Goal: Task Accomplishment & Management: Manage account settings

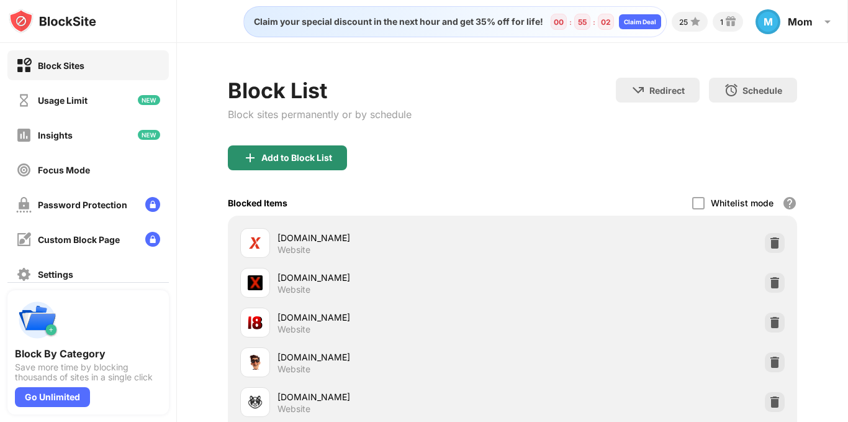
click at [246, 155] on img at bounding box center [250, 157] width 15 height 15
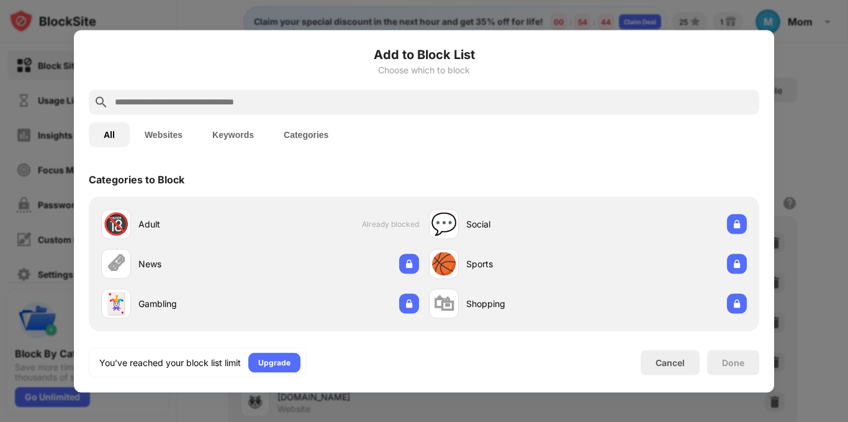
click at [274, 107] on input "text" at bounding box center [434, 101] width 641 height 15
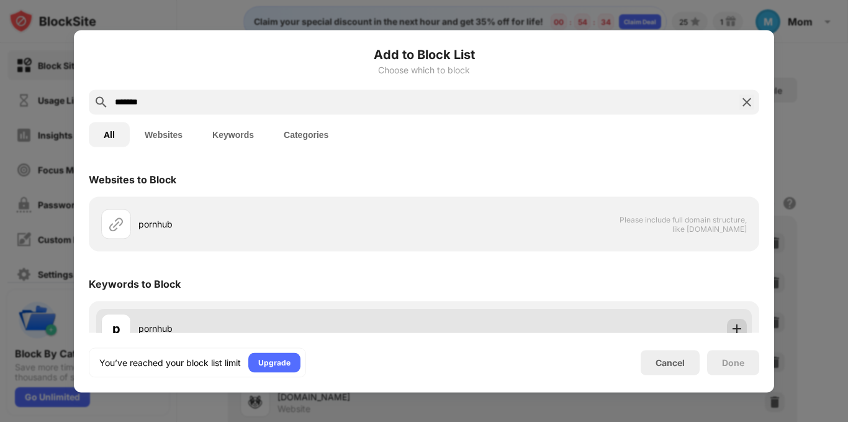
type input "*******"
click at [731, 328] on img at bounding box center [737, 328] width 12 height 12
click at [729, 328] on body "Block Sites Usage Limit Insights Focus Mode Password Protection Custom Block Pa…" at bounding box center [424, 211] width 848 height 422
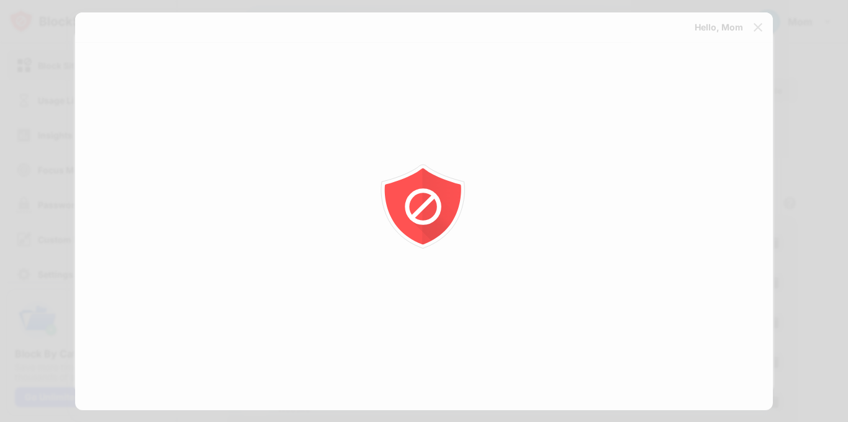
scroll to position [23, 0]
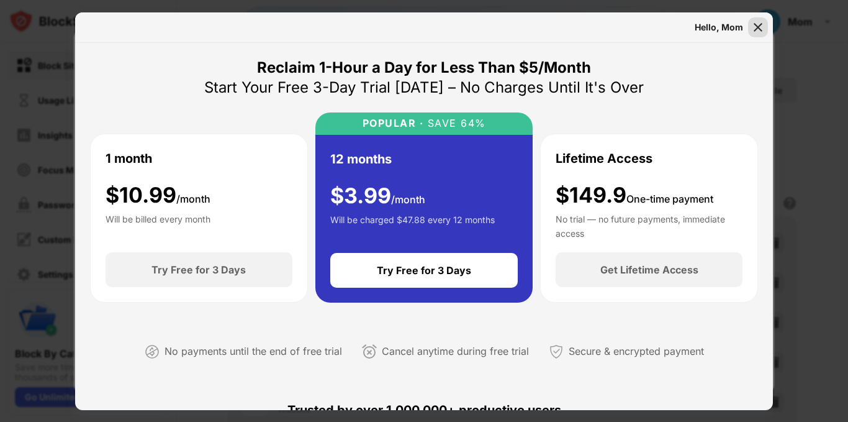
click at [758, 25] on img at bounding box center [758, 27] width 12 height 12
click at [757, 31] on img at bounding box center [758, 27] width 12 height 12
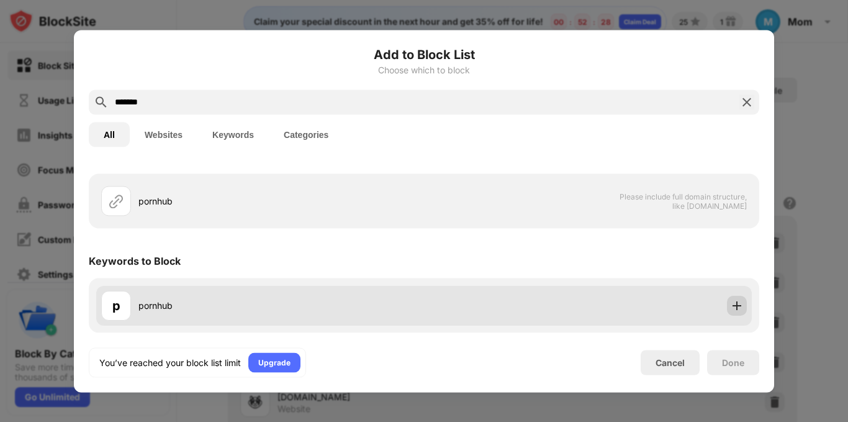
click at [731, 301] on img at bounding box center [737, 305] width 12 height 12
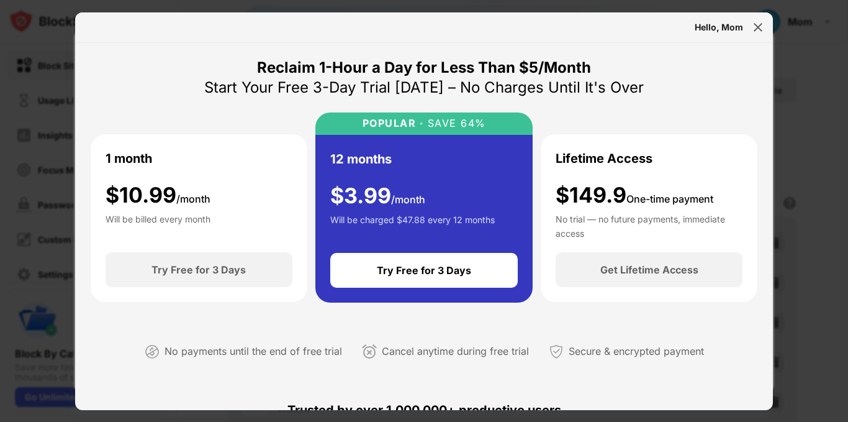
click at [391, 280] on div "Try Free for 3 Days" at bounding box center [424, 270] width 188 height 35
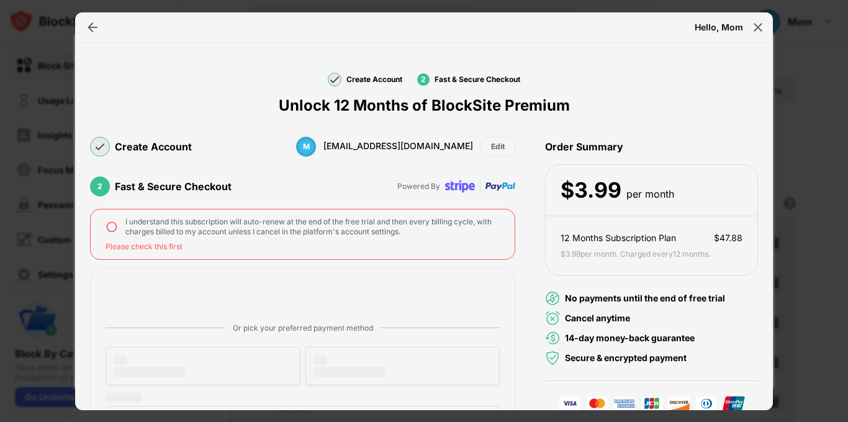
click at [112, 230] on img at bounding box center [112, 226] width 12 height 12
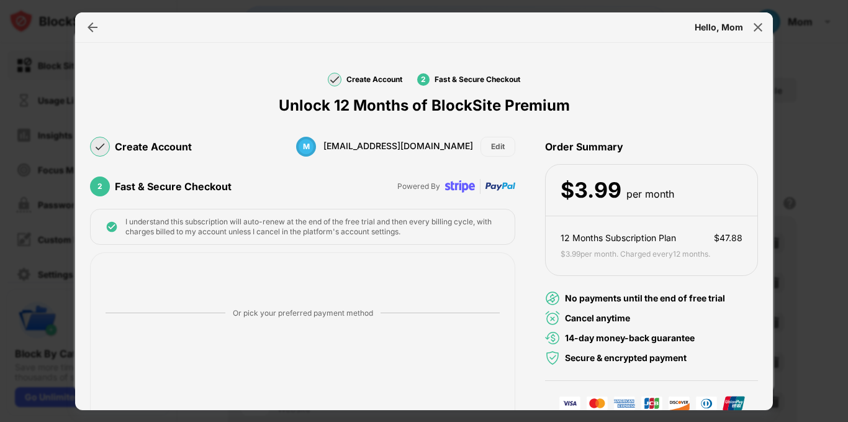
scroll to position [160, 0]
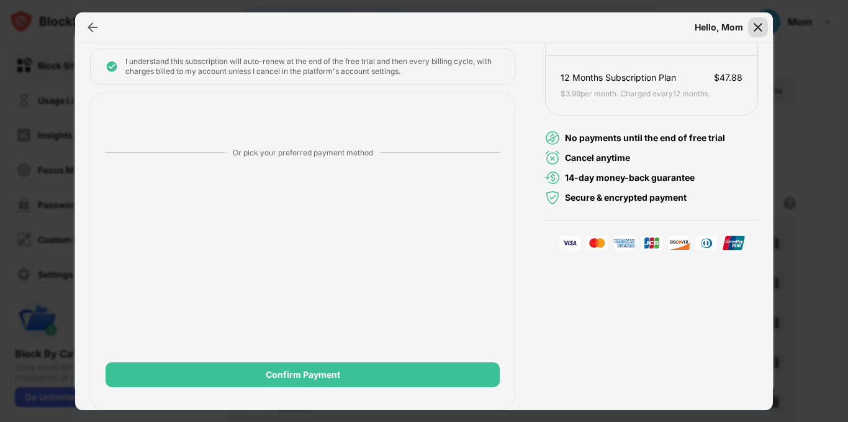
click at [760, 24] on img at bounding box center [758, 27] width 12 height 12
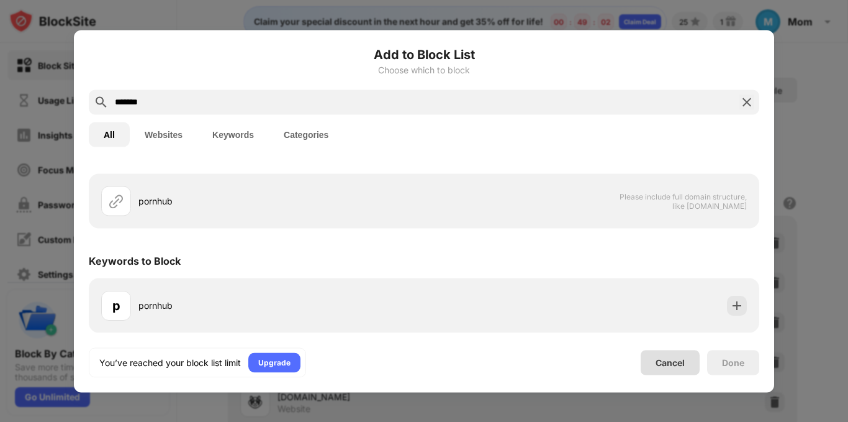
click at [665, 362] on div "Cancel" at bounding box center [670, 362] width 29 height 11
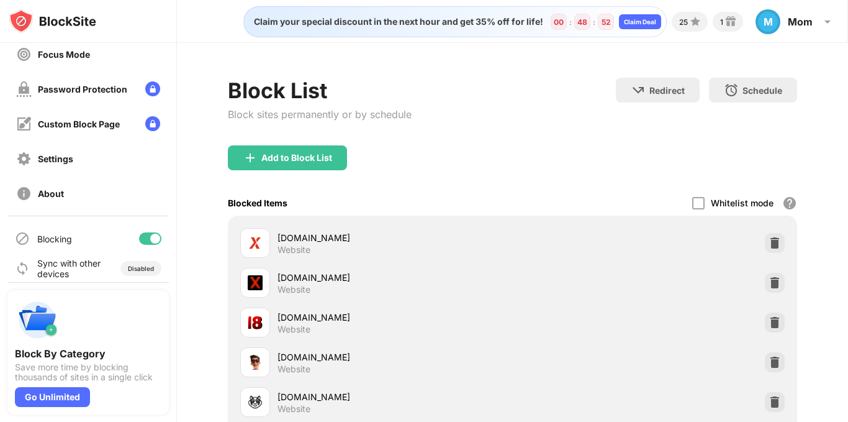
scroll to position [124, 0]
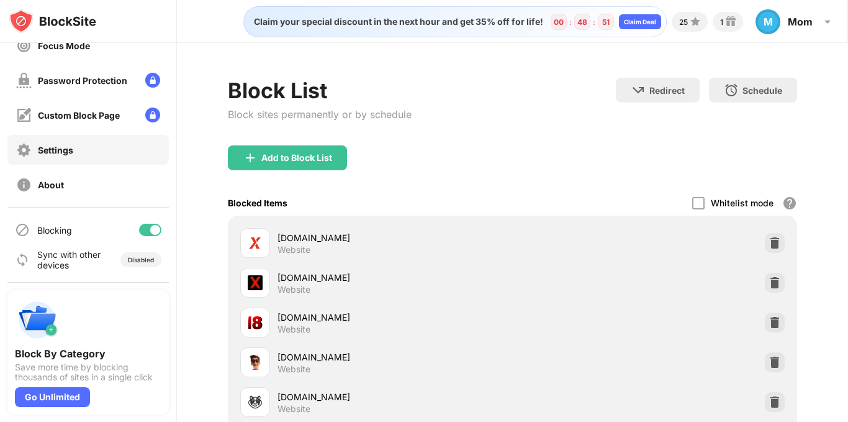
click at [62, 153] on div "Settings" at bounding box center [55, 150] width 35 height 11
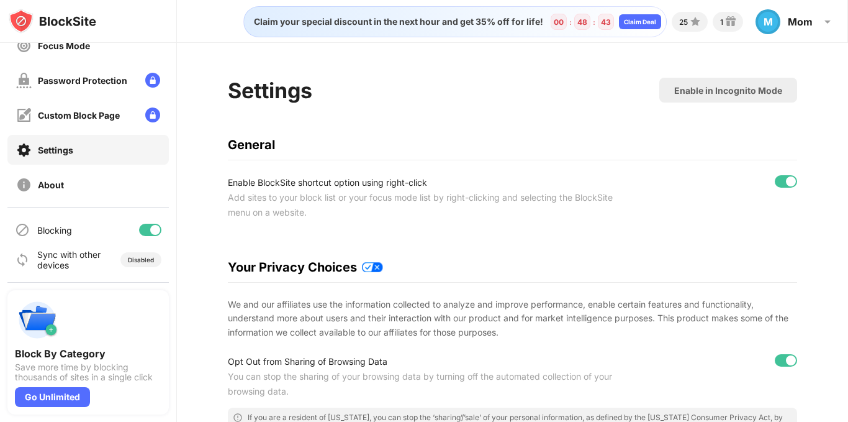
scroll to position [3, 0]
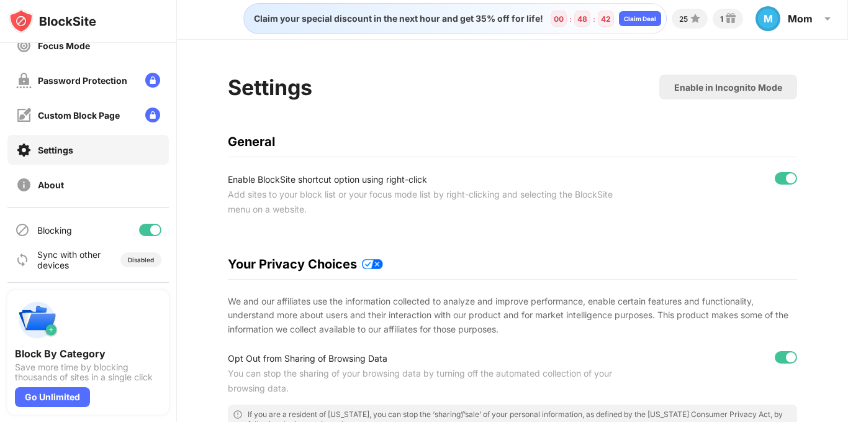
click at [744, 88] on div "Enable in Incognito Mode" at bounding box center [728, 87] width 108 height 11
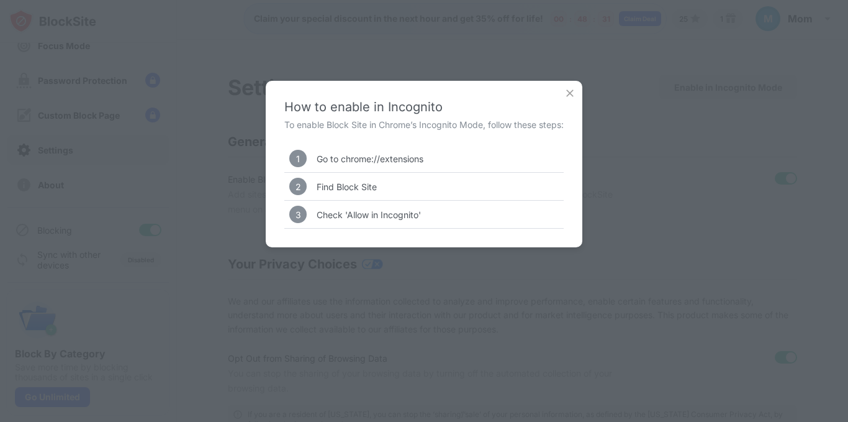
click at [576, 92] on img at bounding box center [570, 93] width 12 height 12
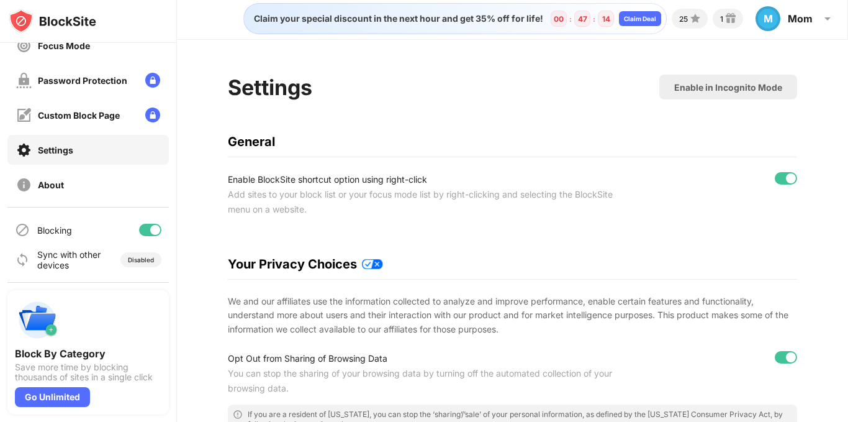
click at [56, 99] on div "Block Sites Usage Limit Insights Focus Mode Password Protection Custom Block Pa…" at bounding box center [88, 63] width 176 height 288
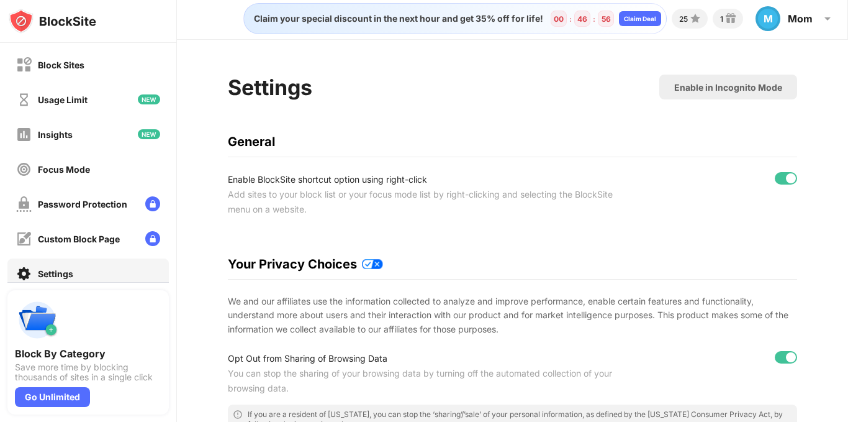
scroll to position [0, 0]
click at [816, 20] on div "M Mom M Mom View Account Insights Premium Rewards Settings Support Log Out" at bounding box center [795, 18] width 94 height 35
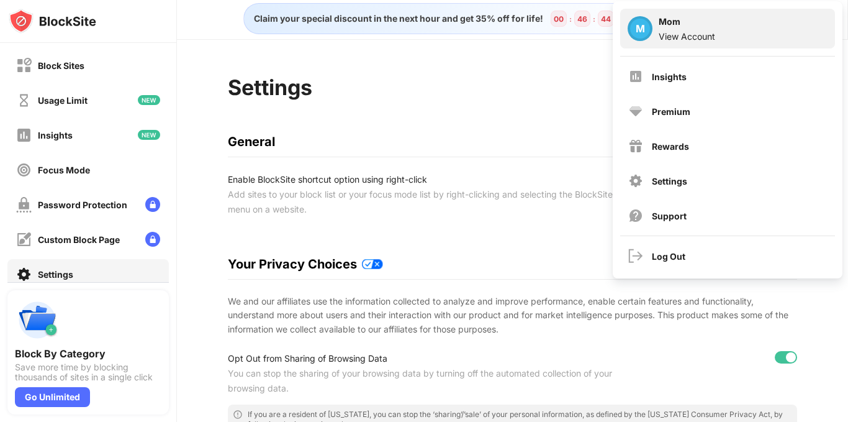
click at [680, 37] on div "View Account" at bounding box center [687, 36] width 56 height 11
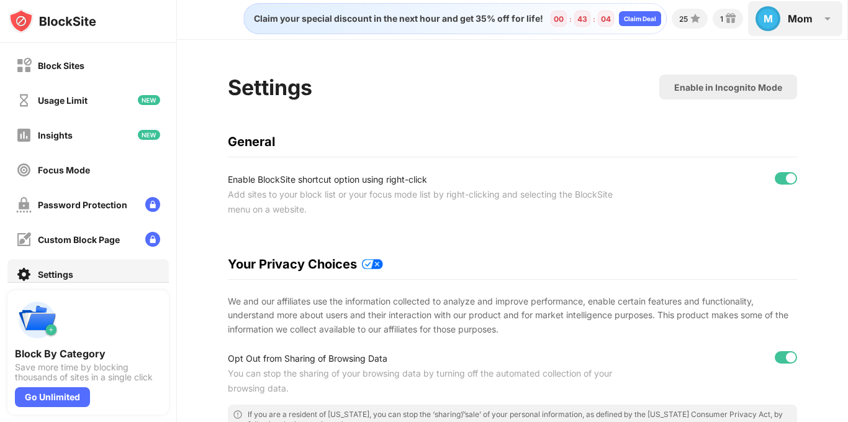
click at [823, 14] on img at bounding box center [827, 18] width 15 height 15
click at [830, 19] on img at bounding box center [827, 18] width 15 height 15
click at [829, 19] on img at bounding box center [827, 18] width 15 height 15
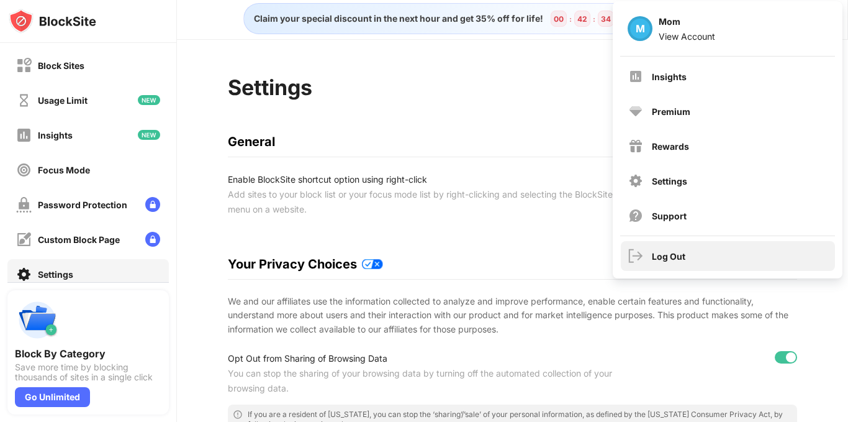
click at [665, 259] on div "Log Out" at bounding box center [669, 256] width 34 height 11
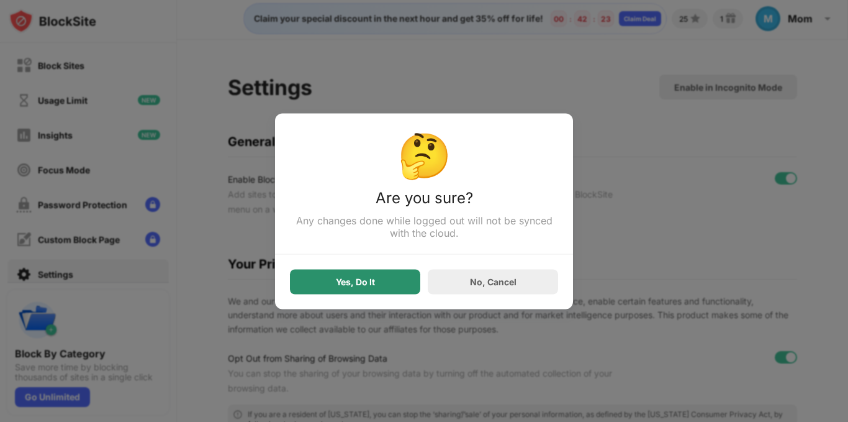
click at [347, 294] on div "Yes, Do It" at bounding box center [355, 281] width 130 height 25
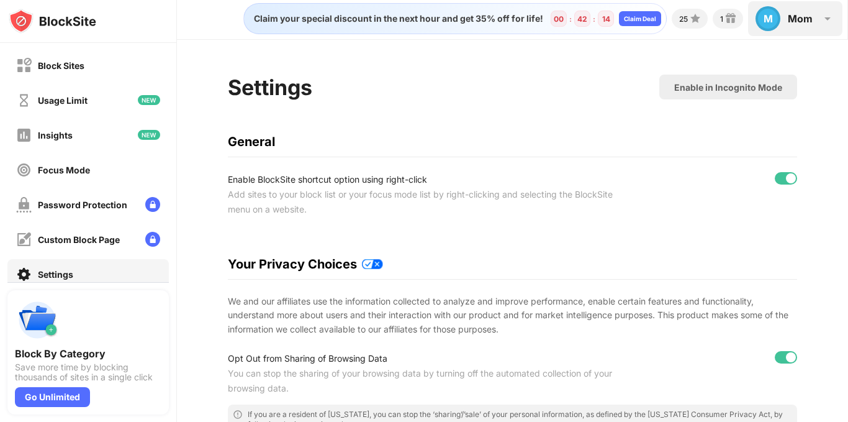
click at [806, 20] on div "Mom" at bounding box center [800, 18] width 25 height 12
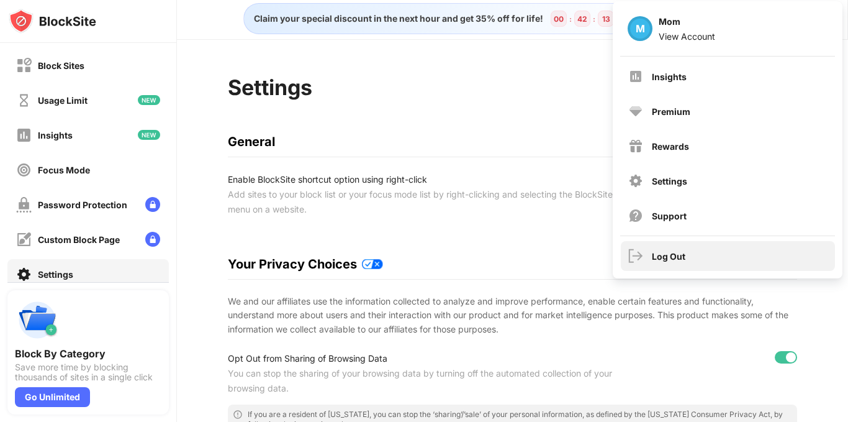
click at [672, 252] on div "Log Out" at bounding box center [669, 256] width 34 height 11
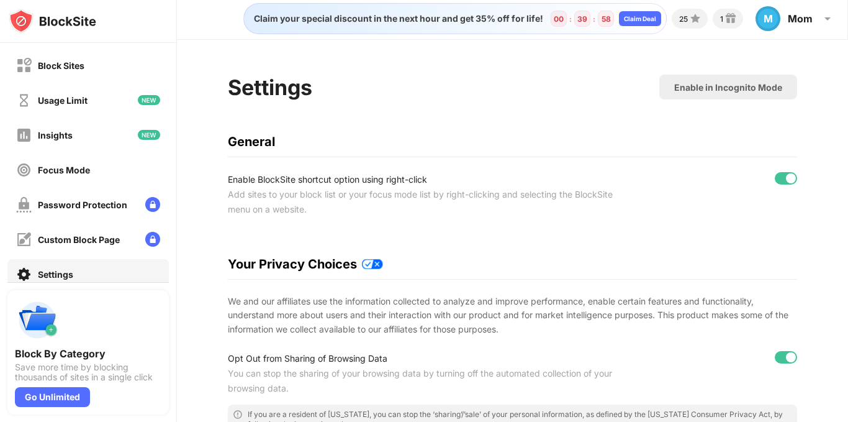
click at [788, 15] on div at bounding box center [424, 211] width 848 height 422
click at [792, 22] on div at bounding box center [424, 211] width 848 height 422
click at [766, 15] on div at bounding box center [424, 211] width 848 height 422
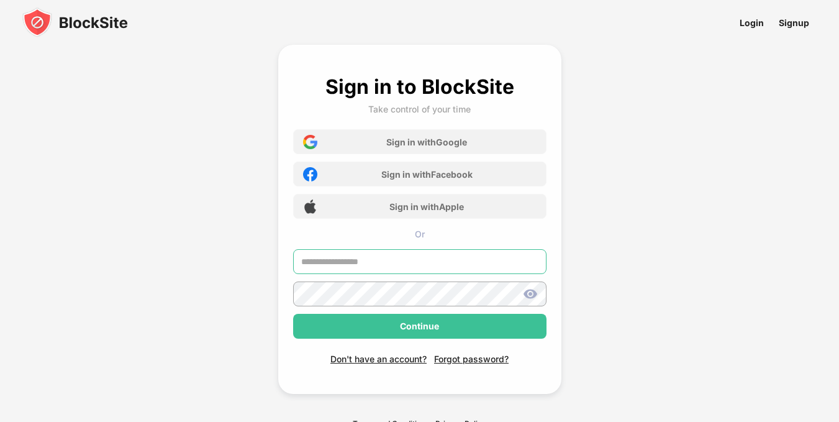
click at [400, 264] on input "text" at bounding box center [419, 261] width 253 height 25
type input "**********"
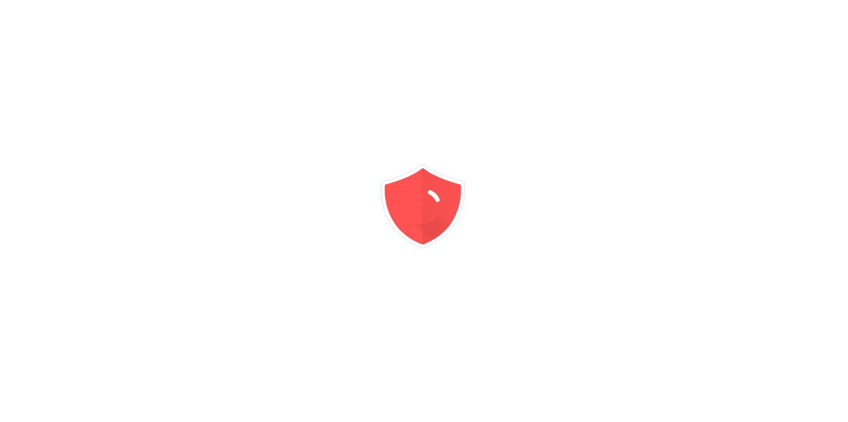
click at [533, 27] on div at bounding box center [424, 211] width 848 height 422
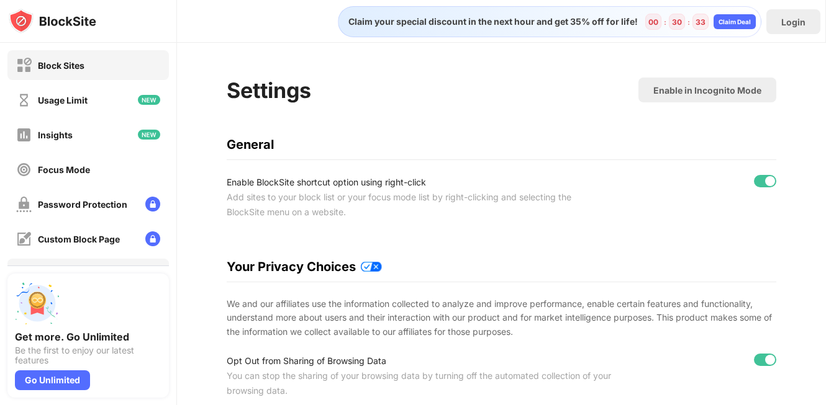
click at [65, 64] on div "Block Sites" at bounding box center [61, 65] width 47 height 11
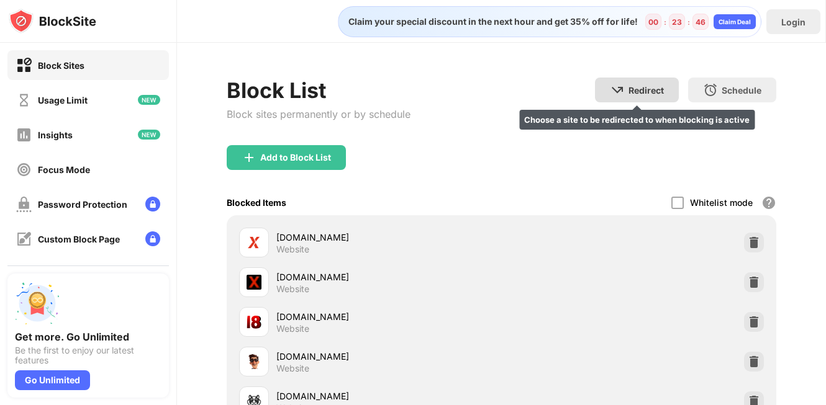
click at [611, 90] on img at bounding box center [617, 90] width 15 height 15
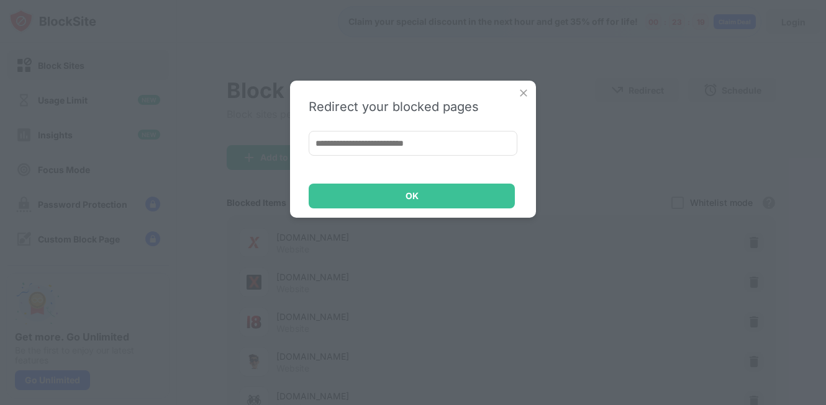
click at [443, 148] on input at bounding box center [413, 143] width 209 height 25
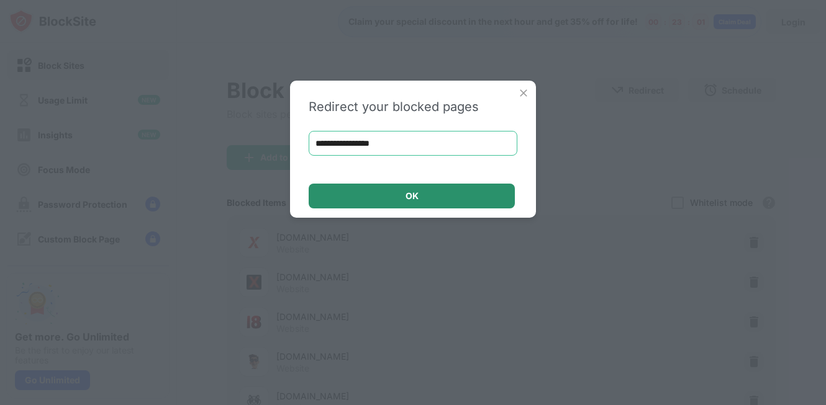
type input "**********"
click at [425, 198] on div "OK" at bounding box center [412, 196] width 206 height 25
click at [409, 199] on div "OK" at bounding box center [411, 196] width 13 height 10
click at [395, 191] on div "OK" at bounding box center [412, 196] width 206 height 25
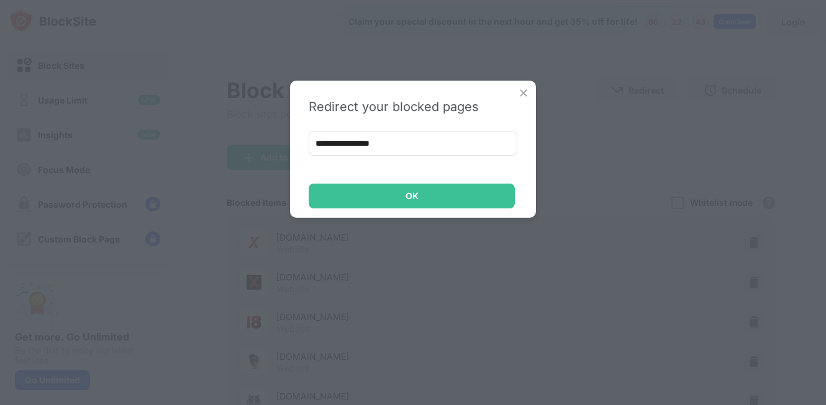
click at [522, 93] on img at bounding box center [523, 93] width 12 height 12
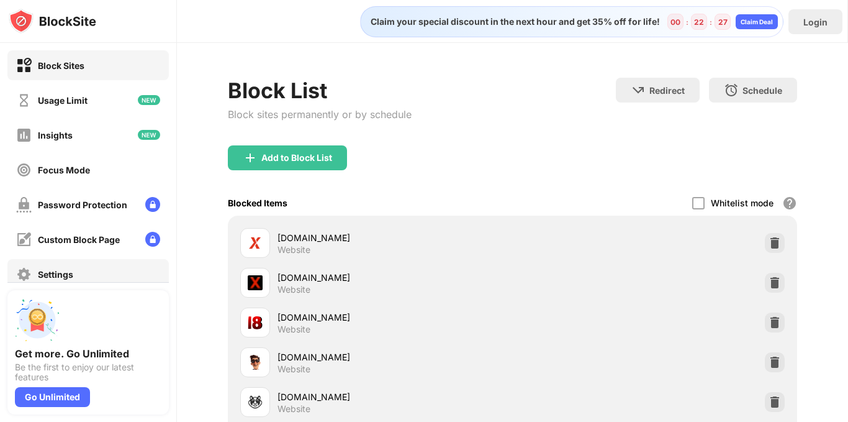
click at [71, 242] on div "Custom Block Page" at bounding box center [79, 239] width 82 height 11
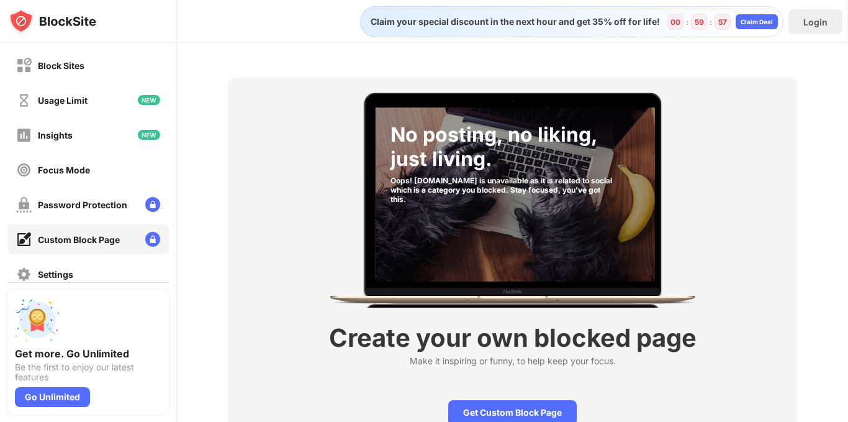
drag, startPoint x: 847, startPoint y: 187, endPoint x: 844, endPoint y: 304, distance: 116.8
click at [844, 305] on body "Block Sites Usage Limit Insights Focus Mode Password Protection Custom Block Pa…" at bounding box center [424, 211] width 848 height 422
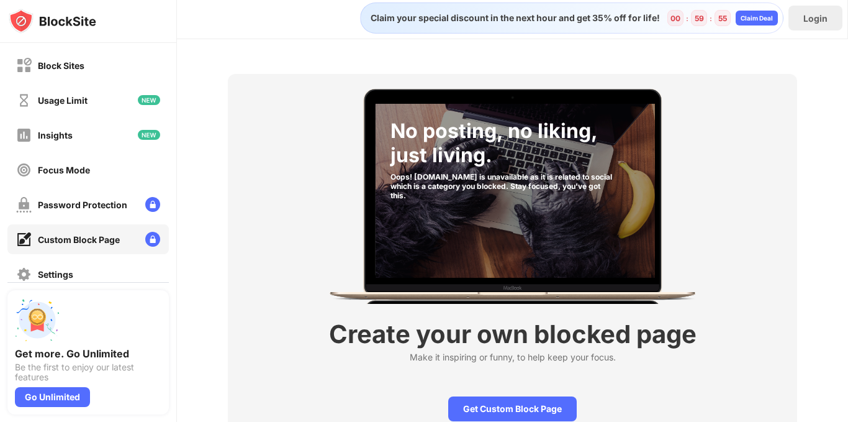
scroll to position [70, 0]
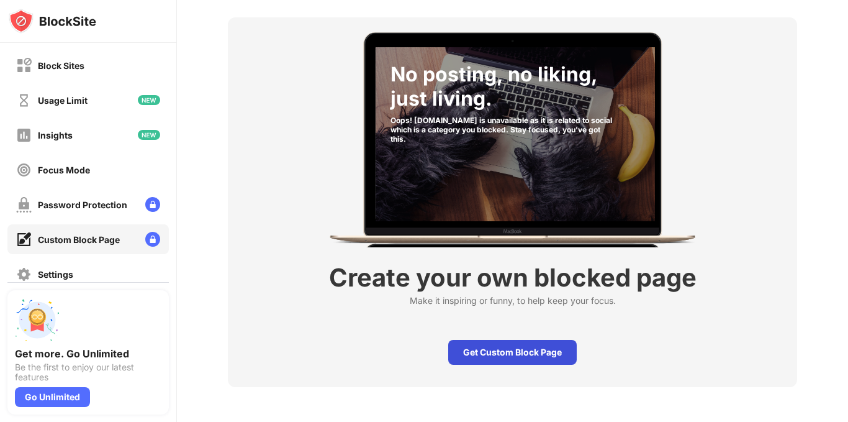
click at [539, 341] on div "Get Custom Block Page" at bounding box center [512, 352] width 129 height 25
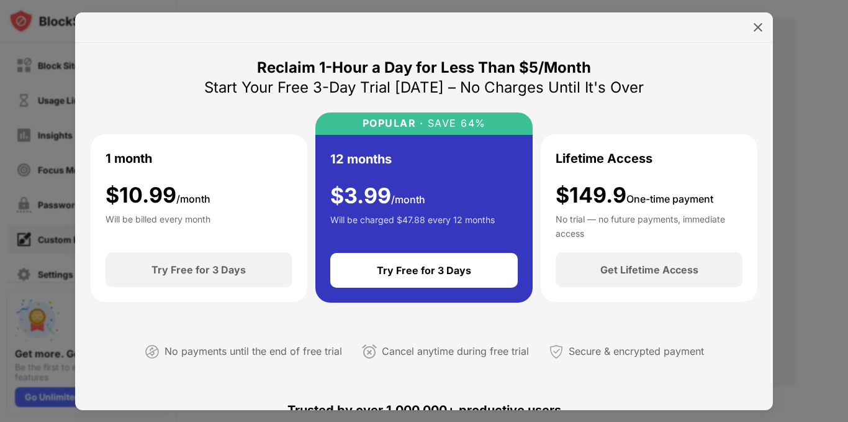
click at [759, 33] on img at bounding box center [741, 74] width 164 height 119
click at [759, 26] on img at bounding box center [741, 74] width 164 height 119
click at [757, 24] on img at bounding box center [741, 74] width 164 height 119
click at [757, 30] on img at bounding box center [741, 74] width 164 height 119
click at [818, 100] on img at bounding box center [741, 74] width 164 height 119
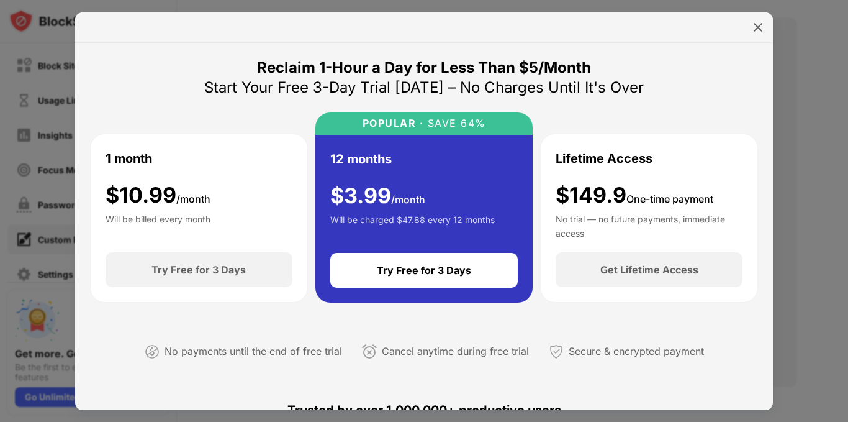
click at [814, 169] on div "Please click on BlockSite's icon on your toolbar." at bounding box center [746, 169] width 174 height 36
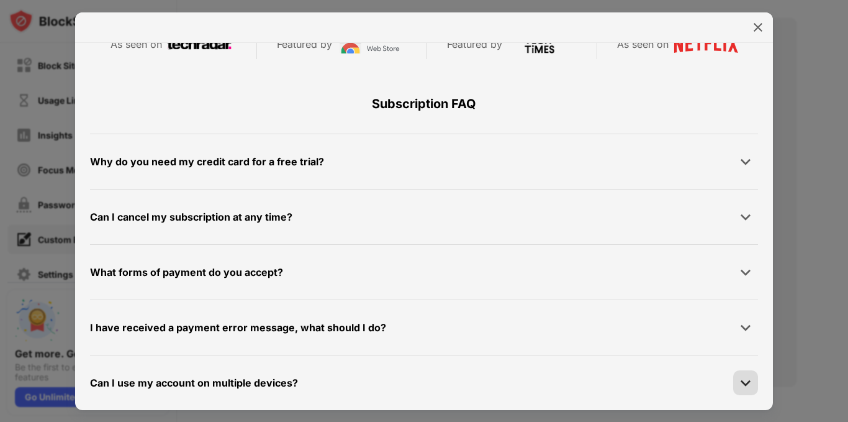
click at [739, 384] on img at bounding box center [745, 382] width 12 height 12
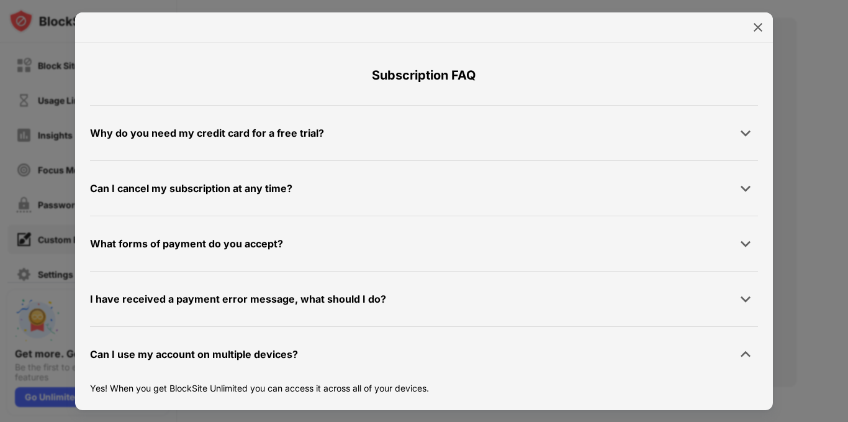
click at [756, 26] on img at bounding box center [741, 74] width 164 height 119
click at [756, 27] on img at bounding box center [741, 74] width 164 height 119
click at [760, 25] on img at bounding box center [741, 74] width 164 height 119
click at [847, 96] on div "Please click on BlockSite's icon on your toolbar. In order for the Google exten…" at bounding box center [746, 140] width 204 height 280
click at [760, 27] on img at bounding box center [741, 74] width 164 height 119
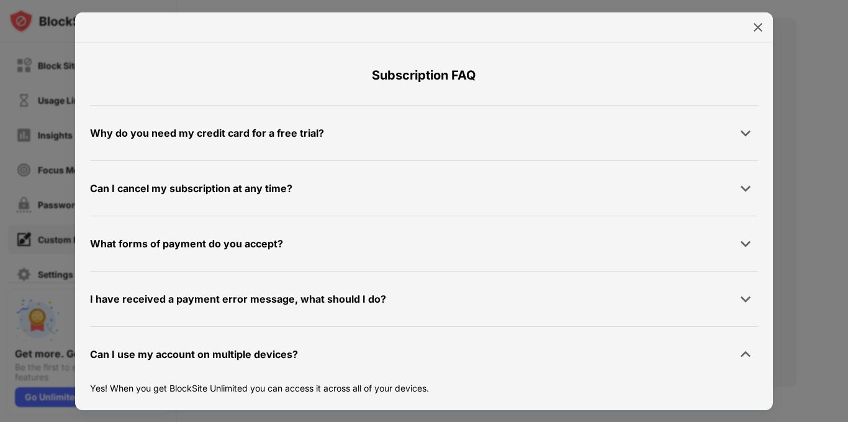
click at [760, 27] on img at bounding box center [741, 74] width 164 height 119
click at [824, 83] on div "Please click on BlockSite's icon on your toolbar. In order for the Google exten…" at bounding box center [746, 140] width 174 height 250
click at [809, 193] on div "In order for the Google extension to operate effectively, it is necessary to re…" at bounding box center [746, 209] width 174 height 34
click at [768, 53] on img at bounding box center [741, 74] width 164 height 119
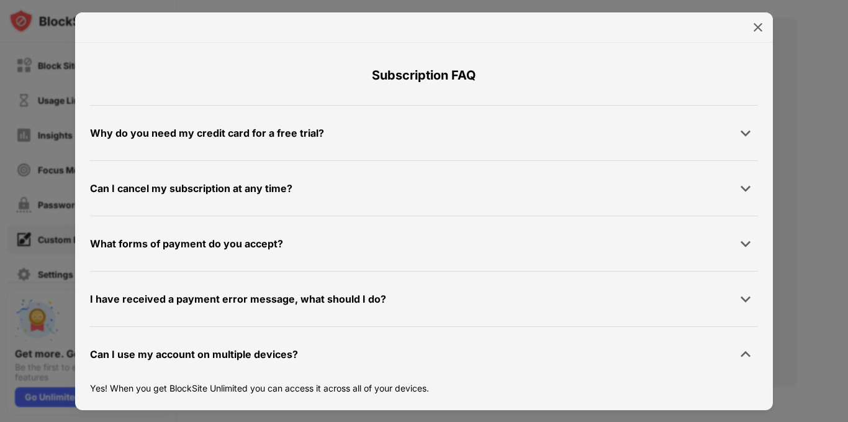
click at [768, 53] on img at bounding box center [741, 74] width 164 height 119
click at [759, 27] on img at bounding box center [741, 74] width 164 height 119
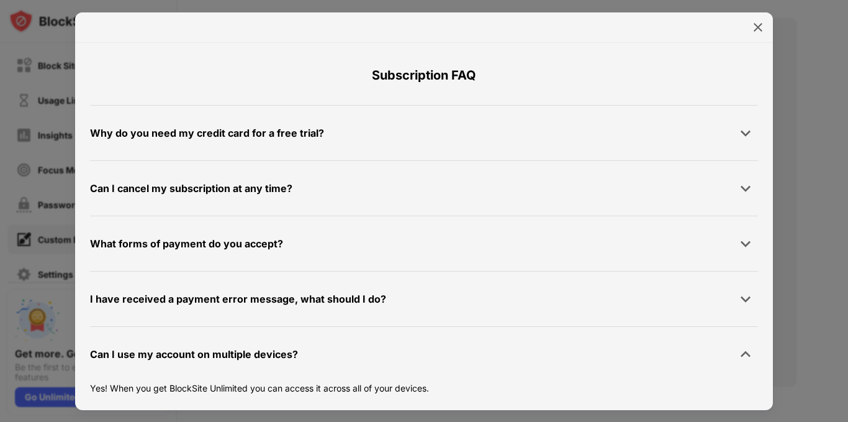
click at [814, 77] on img at bounding box center [741, 74] width 164 height 119
drag, startPoint x: 811, startPoint y: 79, endPoint x: 847, endPoint y: 25, distance: 64.9
click at [847, 25] on div "Please click on BlockSite's icon on your toolbar. In order for the Google exten…" at bounding box center [746, 140] width 204 height 280
click at [758, 27] on img at bounding box center [741, 74] width 164 height 119
